Goal: Task Accomplishment & Management: Manage account settings

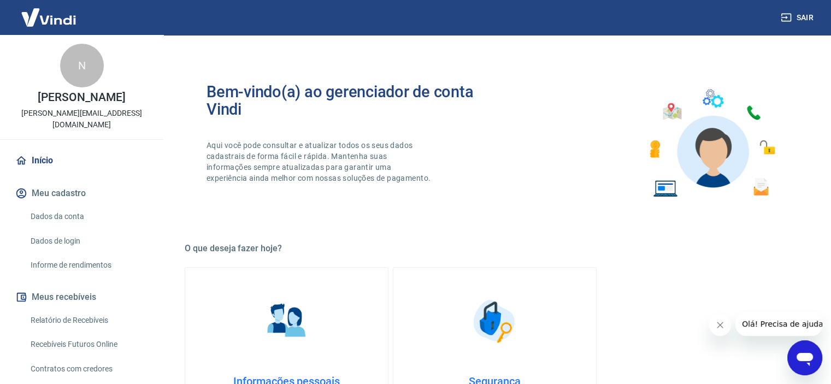
click at [75, 309] on link "Relatório de Recebíveis" at bounding box center [88, 320] width 124 height 22
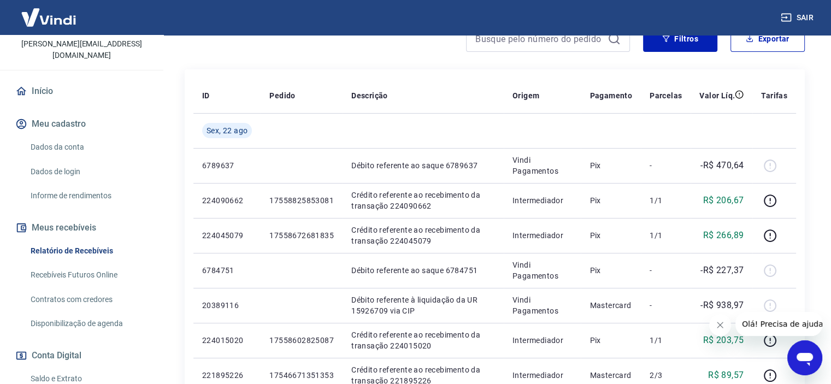
scroll to position [164, 0]
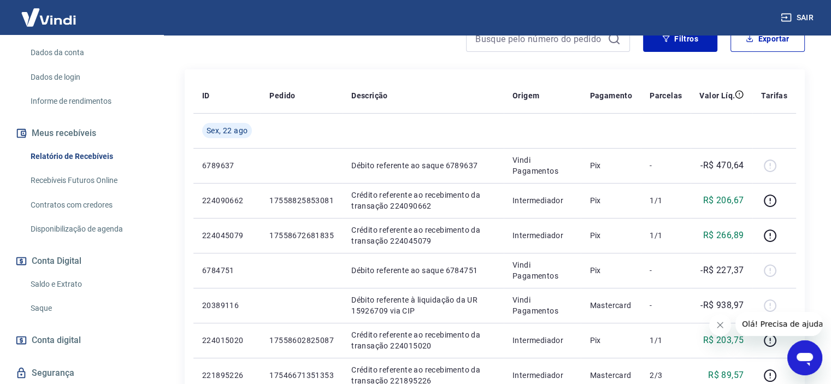
click at [57, 275] on link "Saldo e Extrato" at bounding box center [88, 284] width 124 height 22
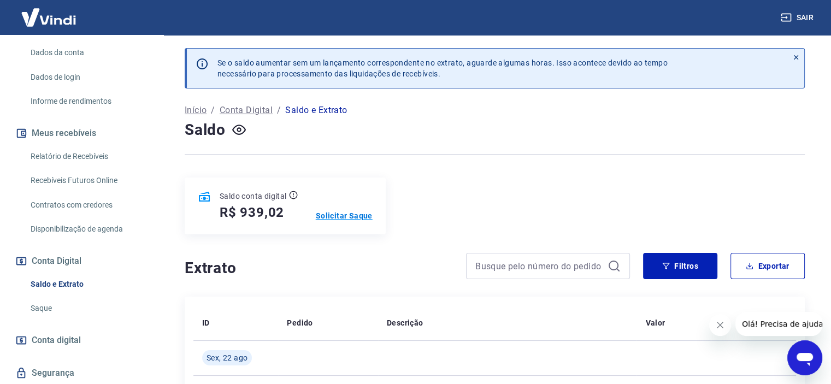
click at [358, 216] on p "Solicitar Saque" at bounding box center [344, 215] width 57 height 11
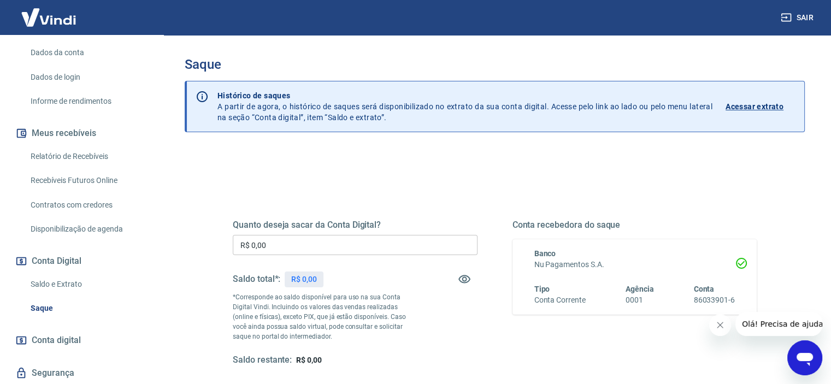
click at [365, 239] on input "R$ 0,00" at bounding box center [355, 245] width 245 height 20
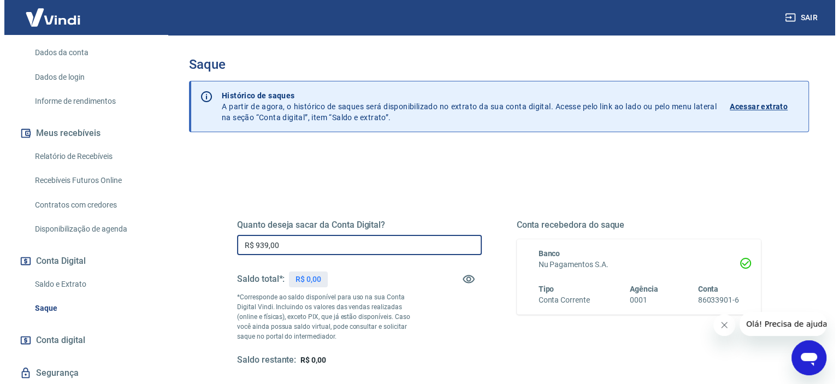
scroll to position [155, 0]
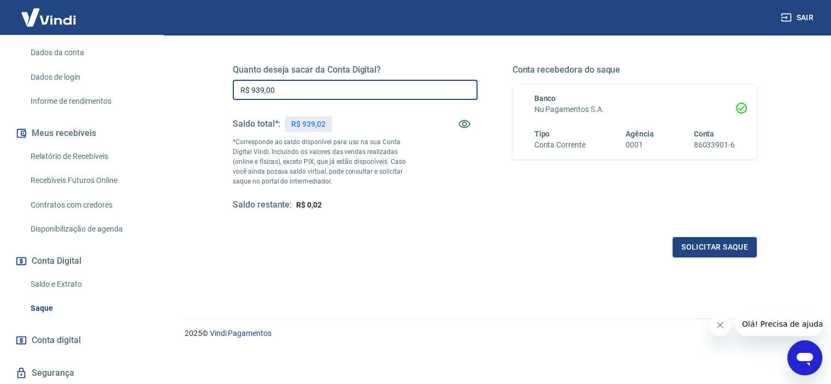
type input "R$ 939,00"
click at [710, 257] on div "Quanto deseja sacar da Conta Digital? R$ 939,00 ​ Saldo total*: R$ 939,02 *Corr…" at bounding box center [495, 143] width 550 height 254
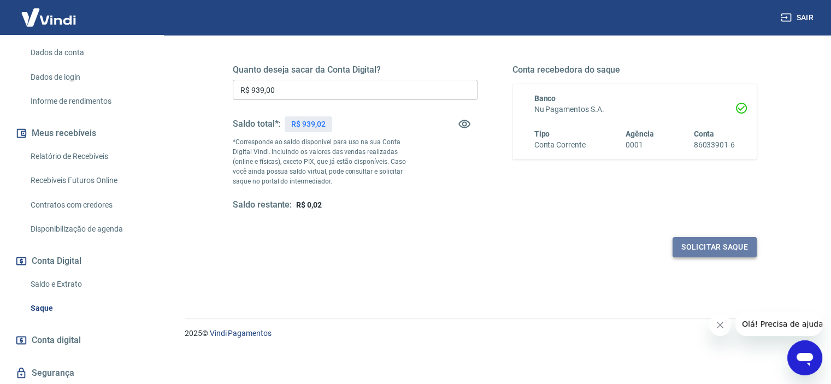
click at [710, 249] on button "Solicitar saque" at bounding box center [715, 247] width 84 height 20
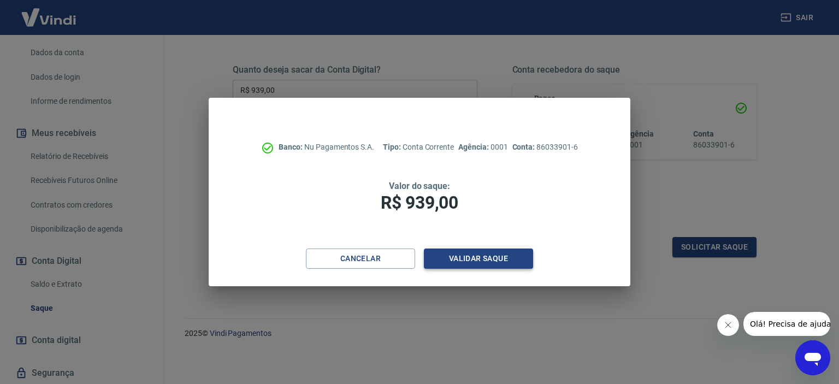
click at [464, 263] on button "Validar saque" at bounding box center [478, 259] width 109 height 20
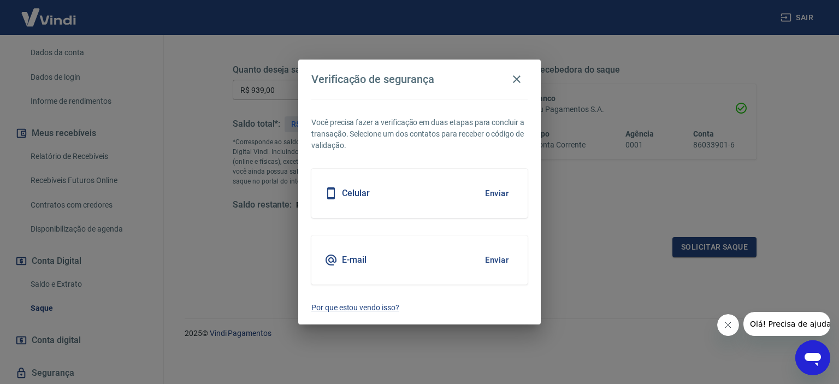
click at [495, 192] on button "Enviar" at bounding box center [497, 193] width 36 height 23
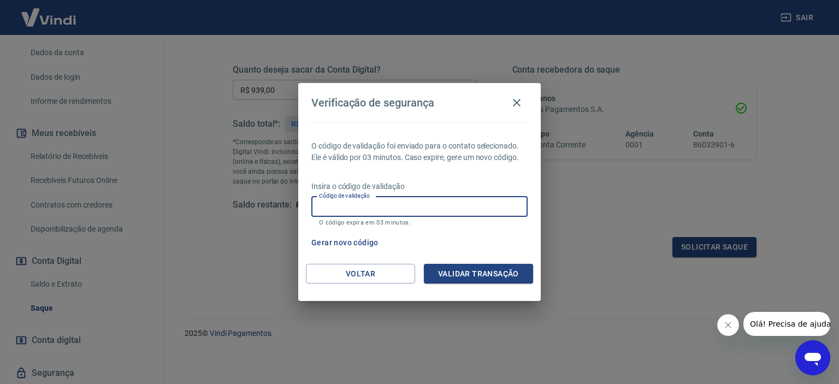
click at [374, 207] on input "Código de validação" at bounding box center [419, 207] width 216 height 20
type input "384834"
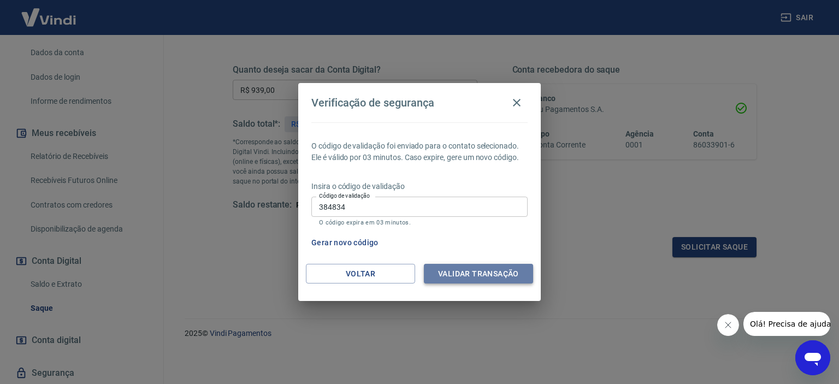
click at [495, 270] on button "Validar transação" at bounding box center [478, 274] width 109 height 20
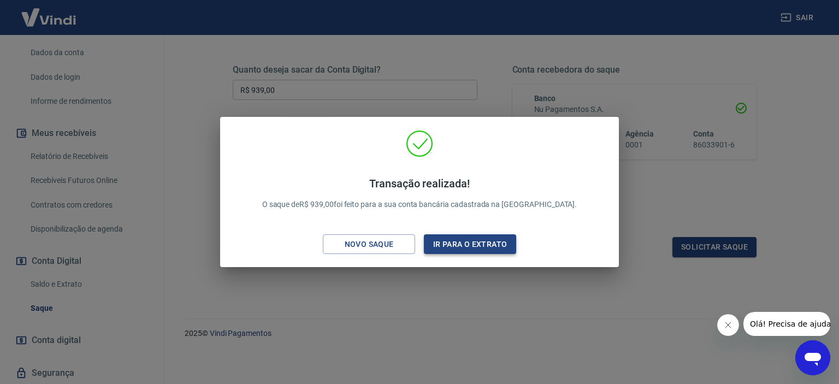
click at [473, 242] on button "Ir para o extrato" at bounding box center [470, 244] width 92 height 20
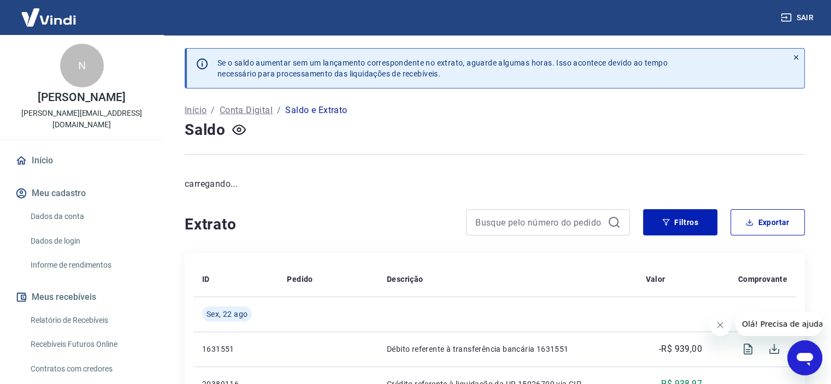
click at [51, 155] on link "Início" at bounding box center [81, 161] width 137 height 24
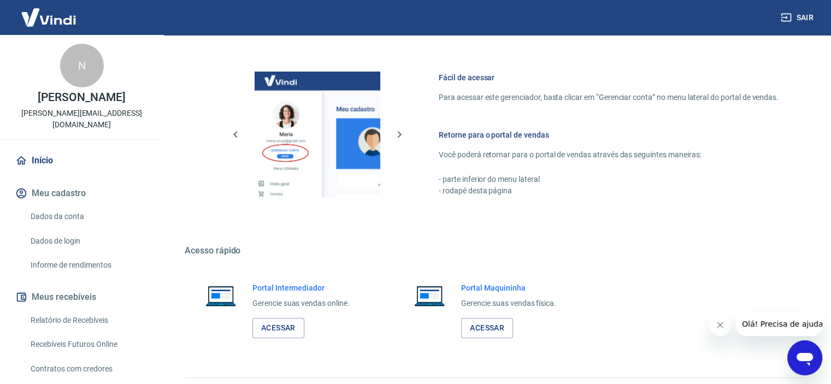
scroll to position [478, 0]
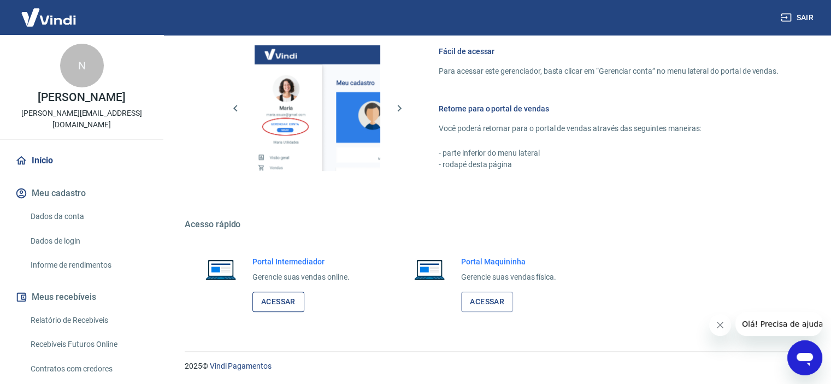
click at [281, 298] on link "Acessar" at bounding box center [278, 302] width 52 height 20
